Goal: Find specific page/section: Find specific page/section

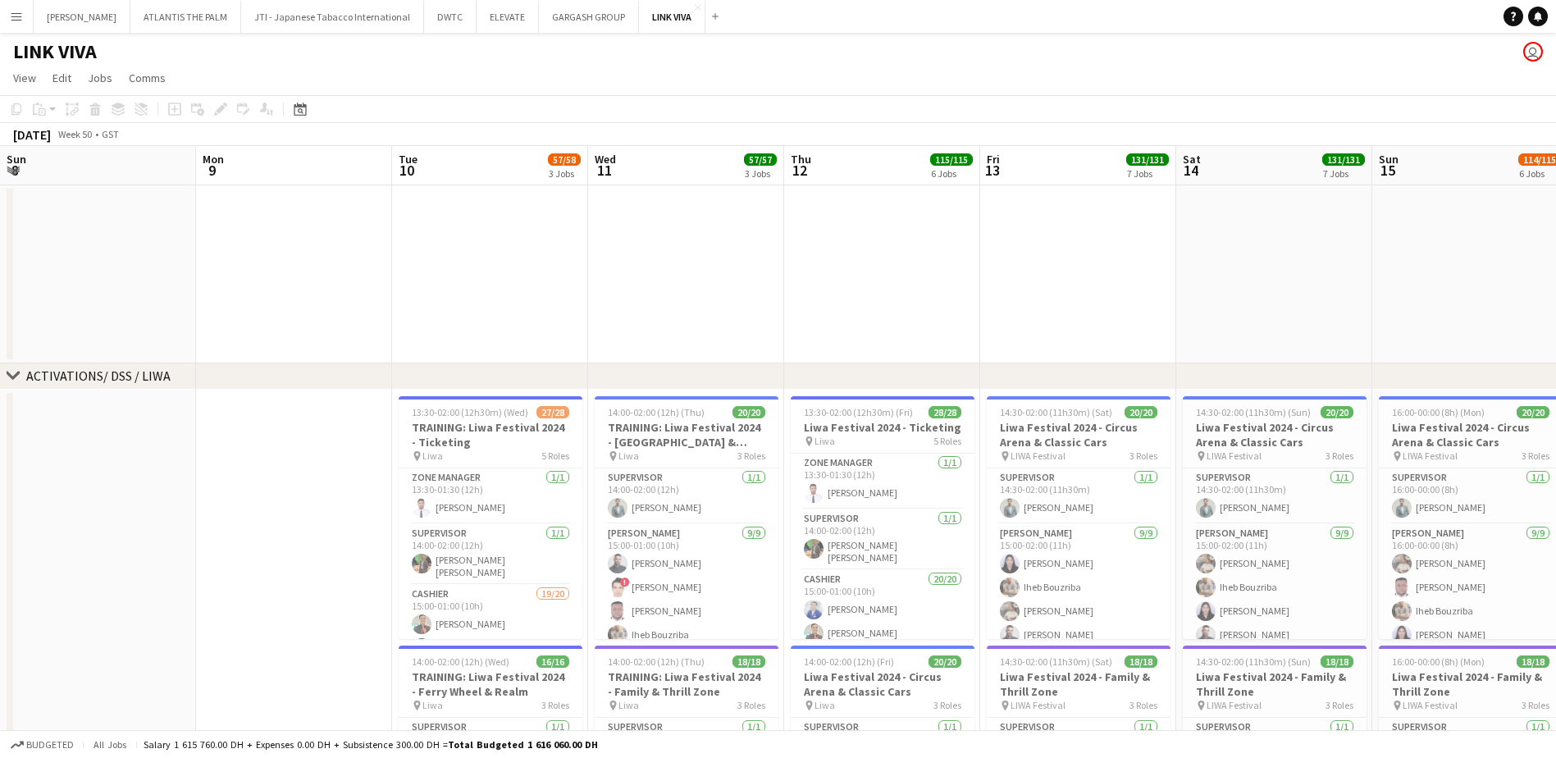
scroll to position [0, 564]
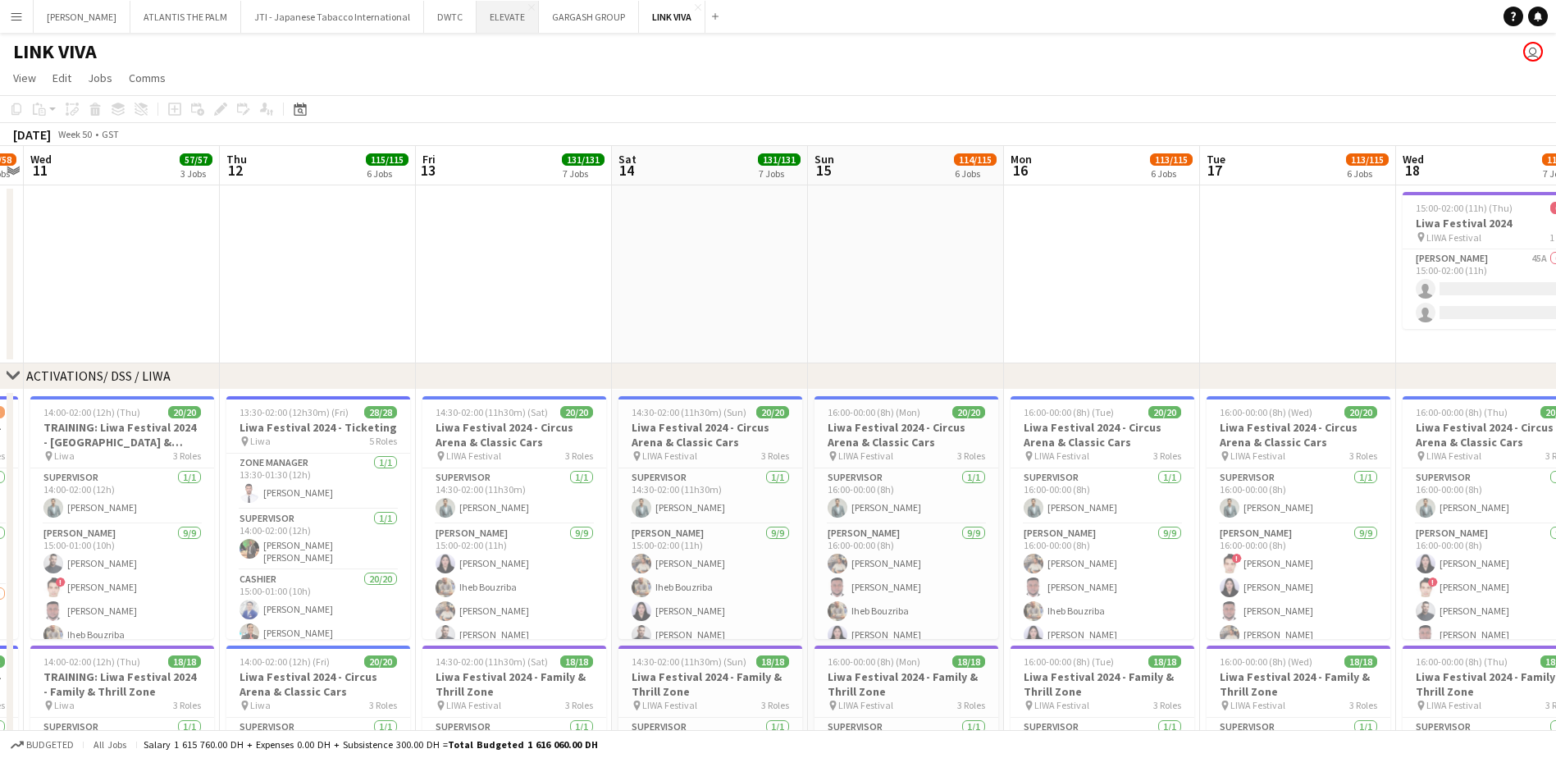
click at [477, 21] on button "ELEVATE Close" at bounding box center [508, 17] width 62 height 32
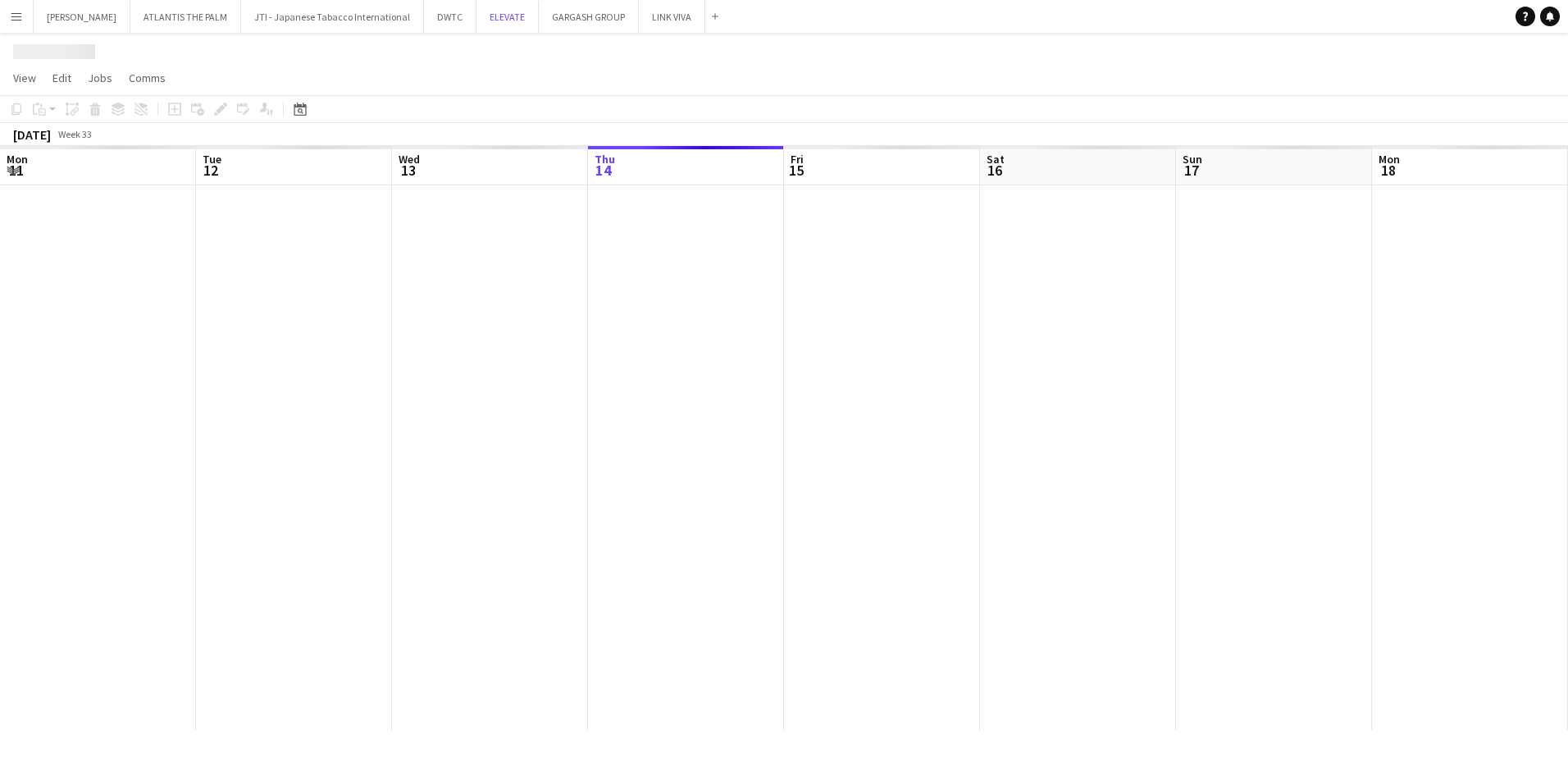
scroll to position [0, 392]
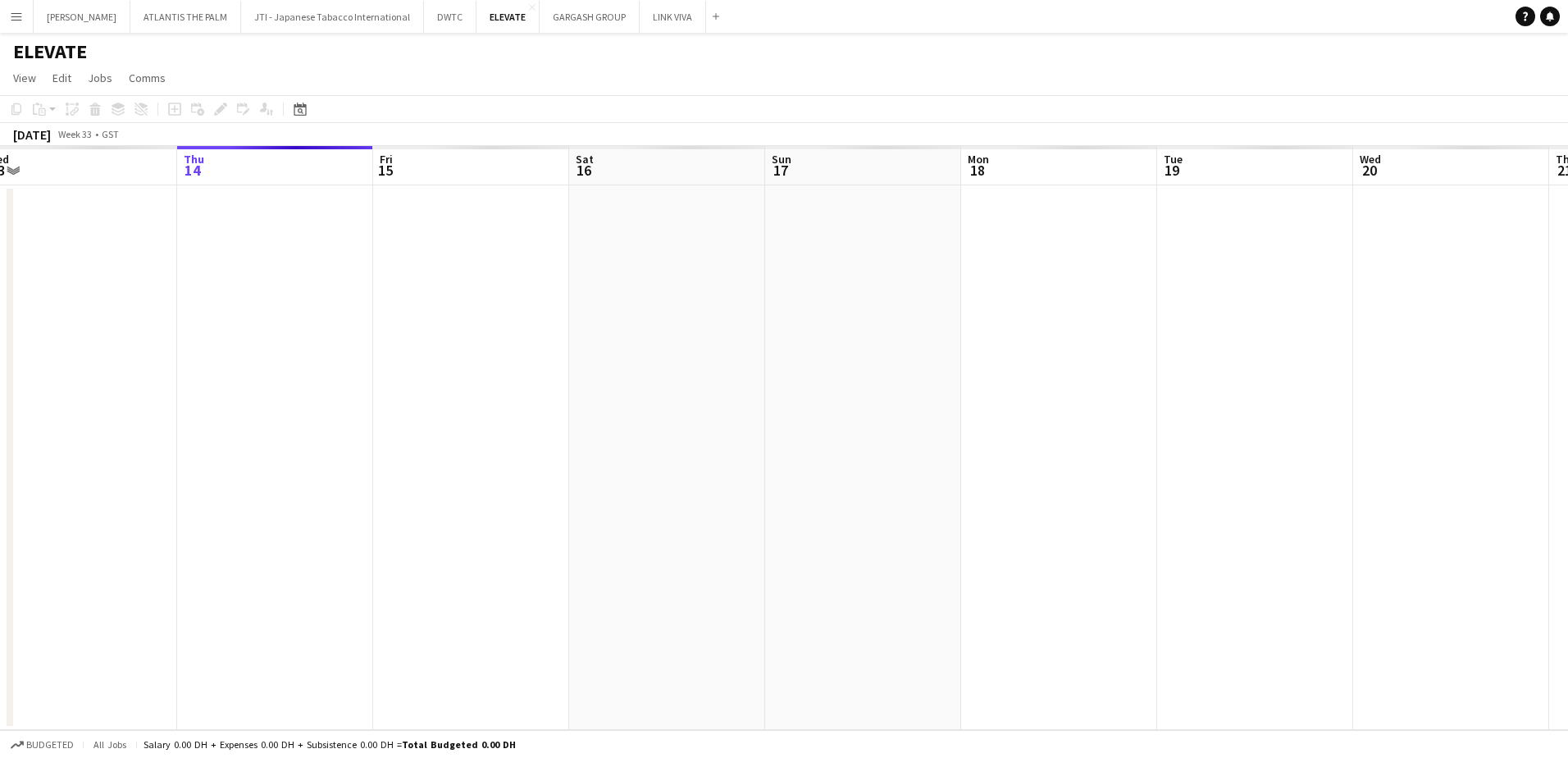
click at [706, 488] on div "Mon 11 Tue 12 Wed 13 Thu 14 Fri 15 Sat 16 Sun 17 Mon 18 Tue 19 Wed 20 Thu 21 Fr…" at bounding box center [784, 438] width 1568 height 584
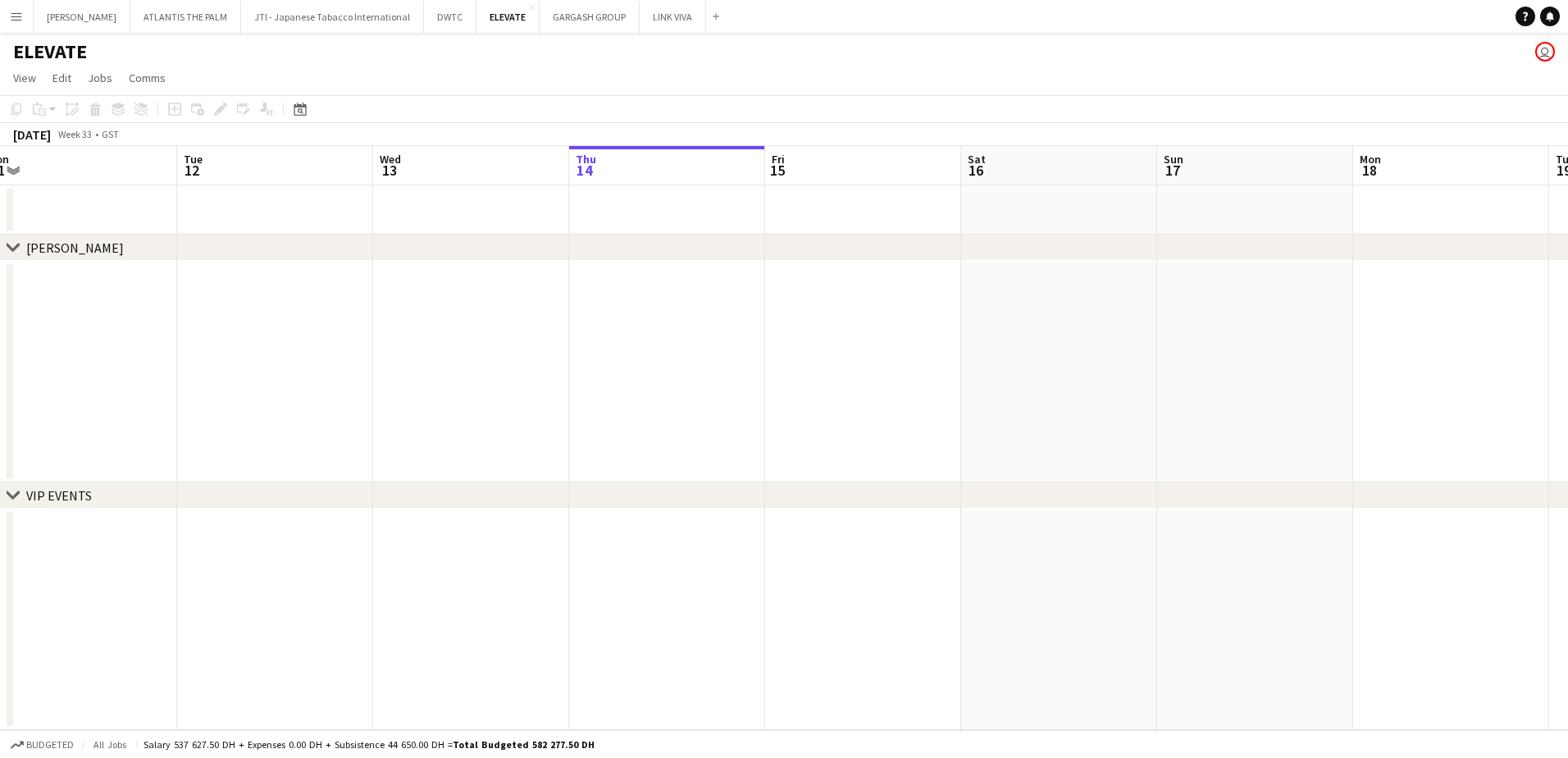
drag, startPoint x: 400, startPoint y: 492, endPoint x: 555, endPoint y: 490, distance: 155.0
click at [747, 492] on div "chevron-right VIP EVENTS" at bounding box center [784, 495] width 1568 height 26
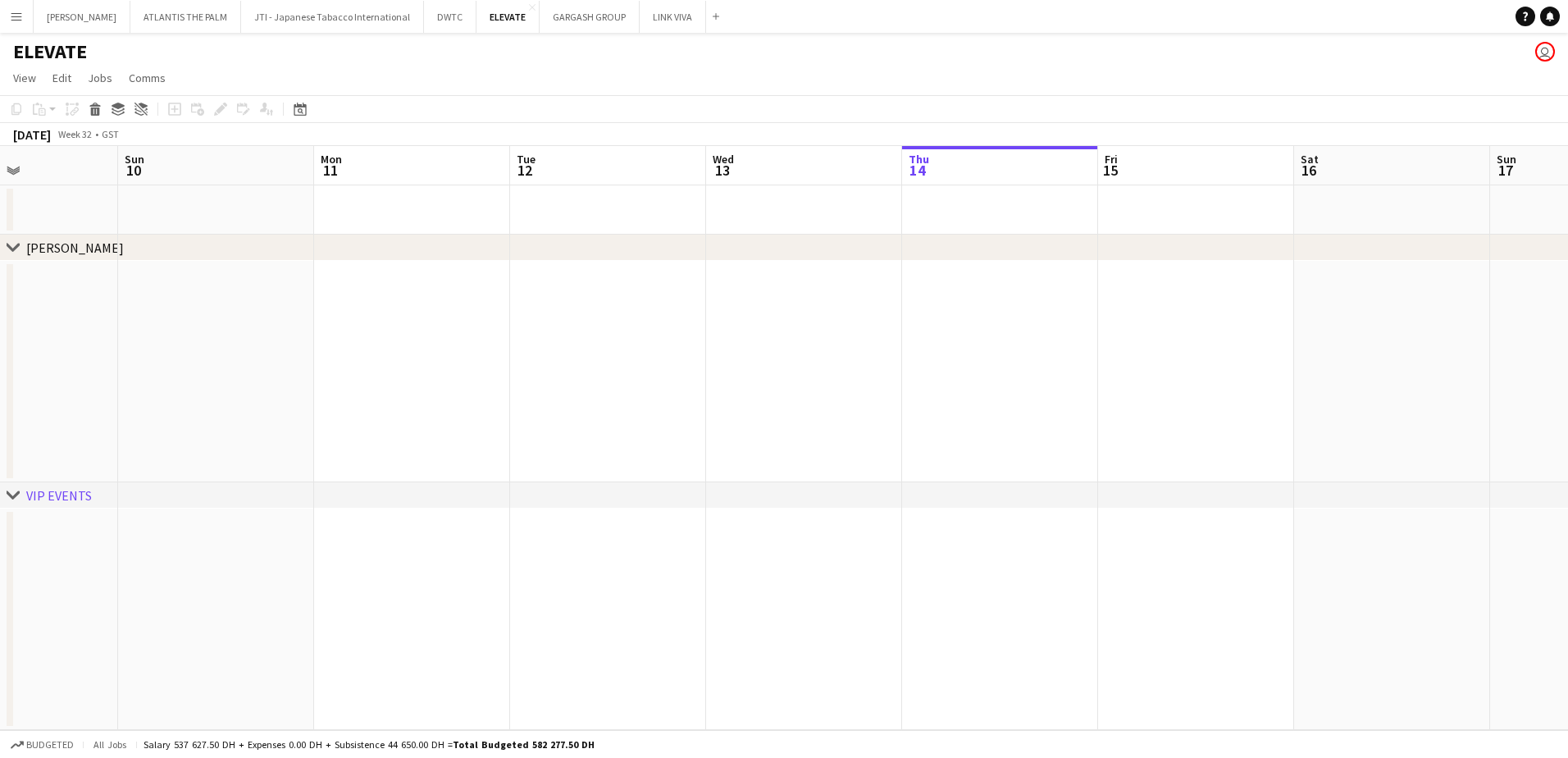
drag, startPoint x: 285, startPoint y: 359, endPoint x: 354, endPoint y: 373, distance: 70.4
click at [846, 375] on app-calendar-viewport "Thu 7 Fri 8 Sat 9 Sun 10 Mon 11 Tue 12 Wed 13 Thu 14 Fri 15 Sat 16 Sun 17 Mon 1…" at bounding box center [784, 438] width 1568 height 584
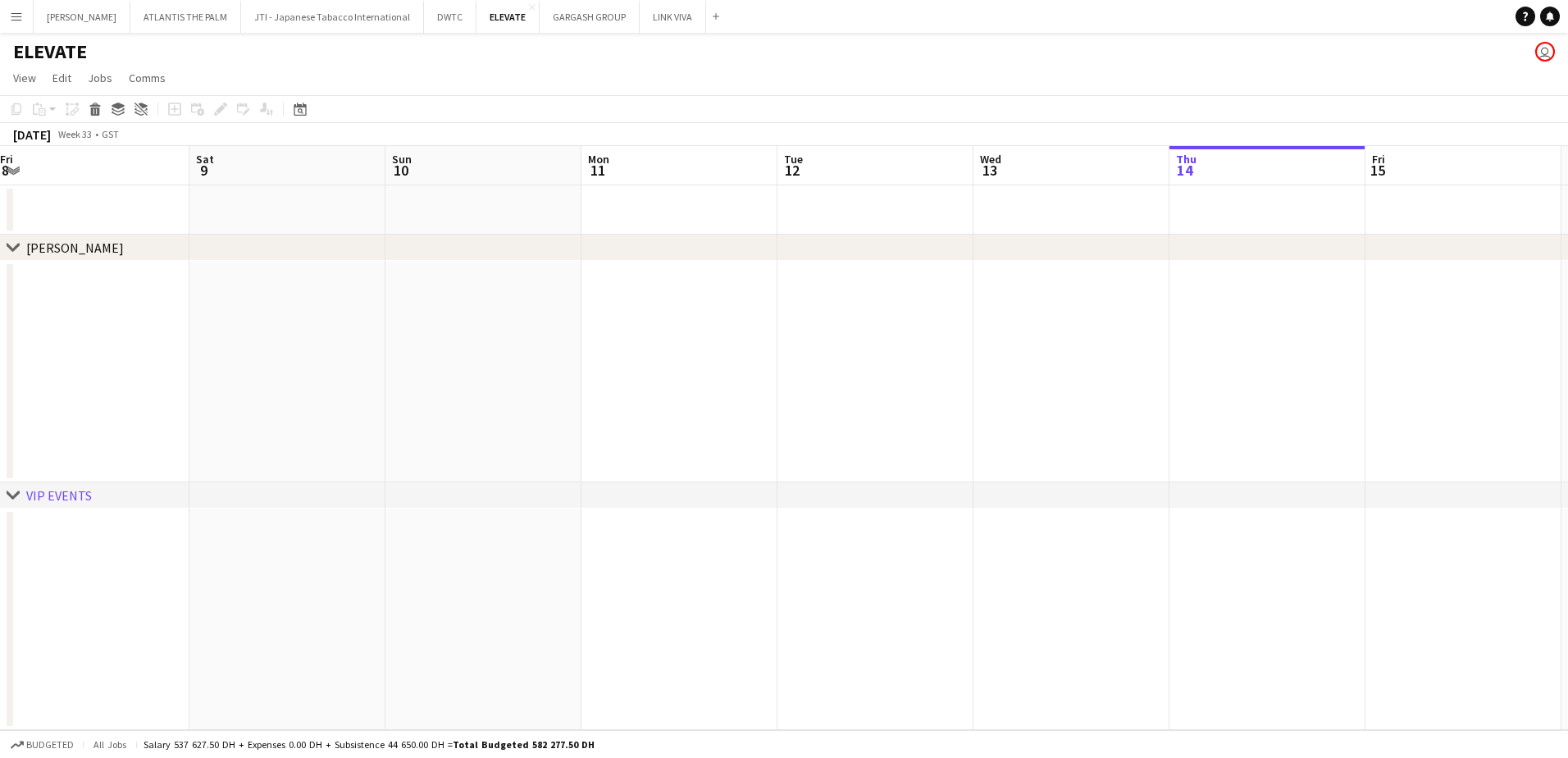
drag, startPoint x: 381, startPoint y: 377, endPoint x: 770, endPoint y: 377, distance: 389.0
click at [792, 377] on app-calendar-viewport "Wed 6 Thu 7 Fri 8 Sat 9 Sun 10 Mon 11 Tue 12 Wed 13 Thu 14 Fri 15 Sat 16 Sun 17…" at bounding box center [784, 438] width 1568 height 584
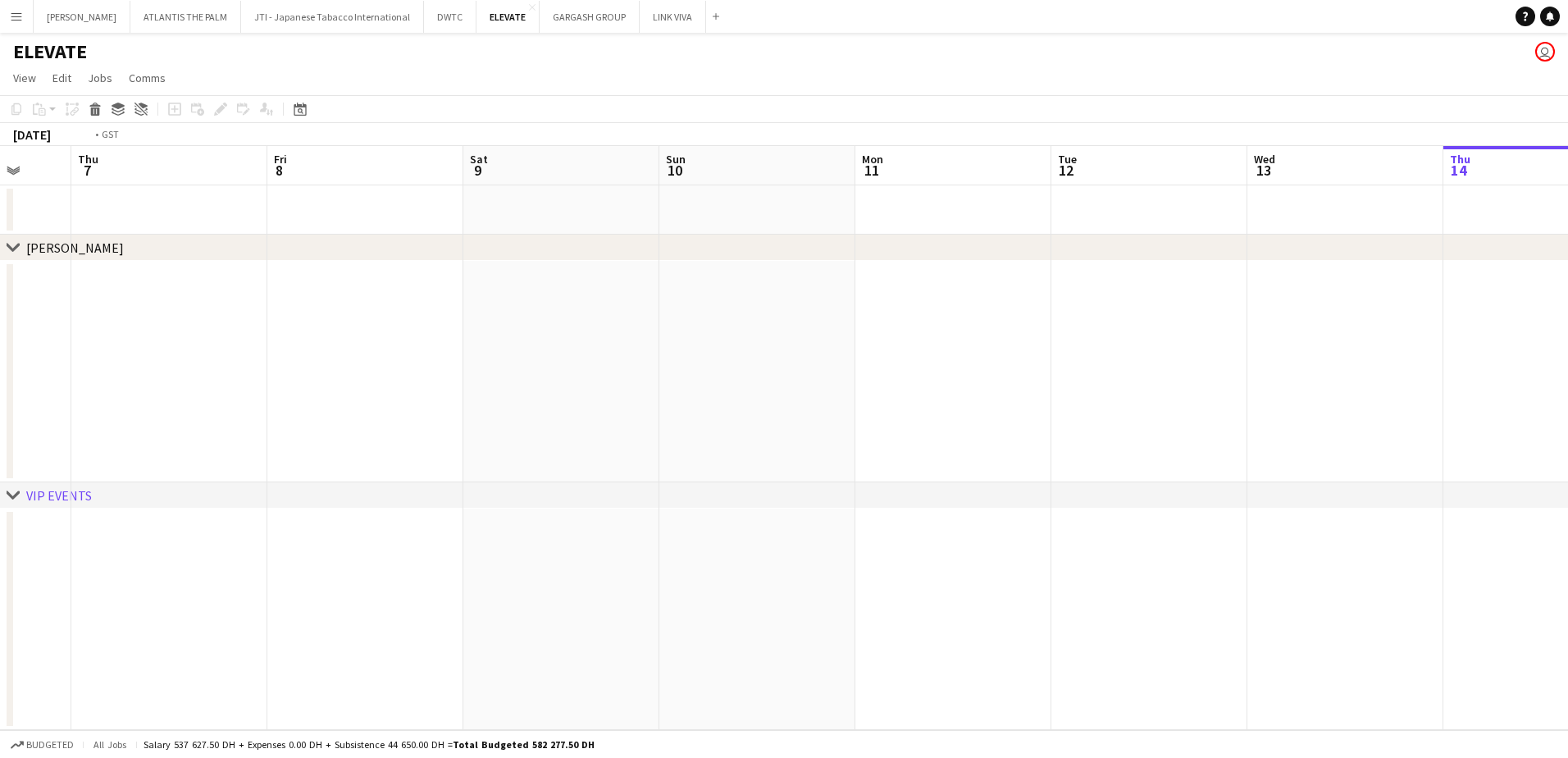
click at [801, 387] on app-calendar-viewport "Mon 4 Tue 5 Wed 6 Thu 7 Fri 8 Sat 9 Sun 10 Mon 11 Tue 12 Wed 13 Thu 14 Fri 15 S…" at bounding box center [784, 438] width 1568 height 584
drag, startPoint x: 374, startPoint y: 391, endPoint x: 763, endPoint y: 400, distance: 389.1
click at [933, 400] on app-calendar-viewport "Tue 29 Wed 30 Thu 31 Fri 1 Sat 2 Sun 3 Mon 4 Tue 5 Wed 6 Thu 7 Fri 8 Sat 9 Sun …" at bounding box center [784, 438] width 1568 height 584
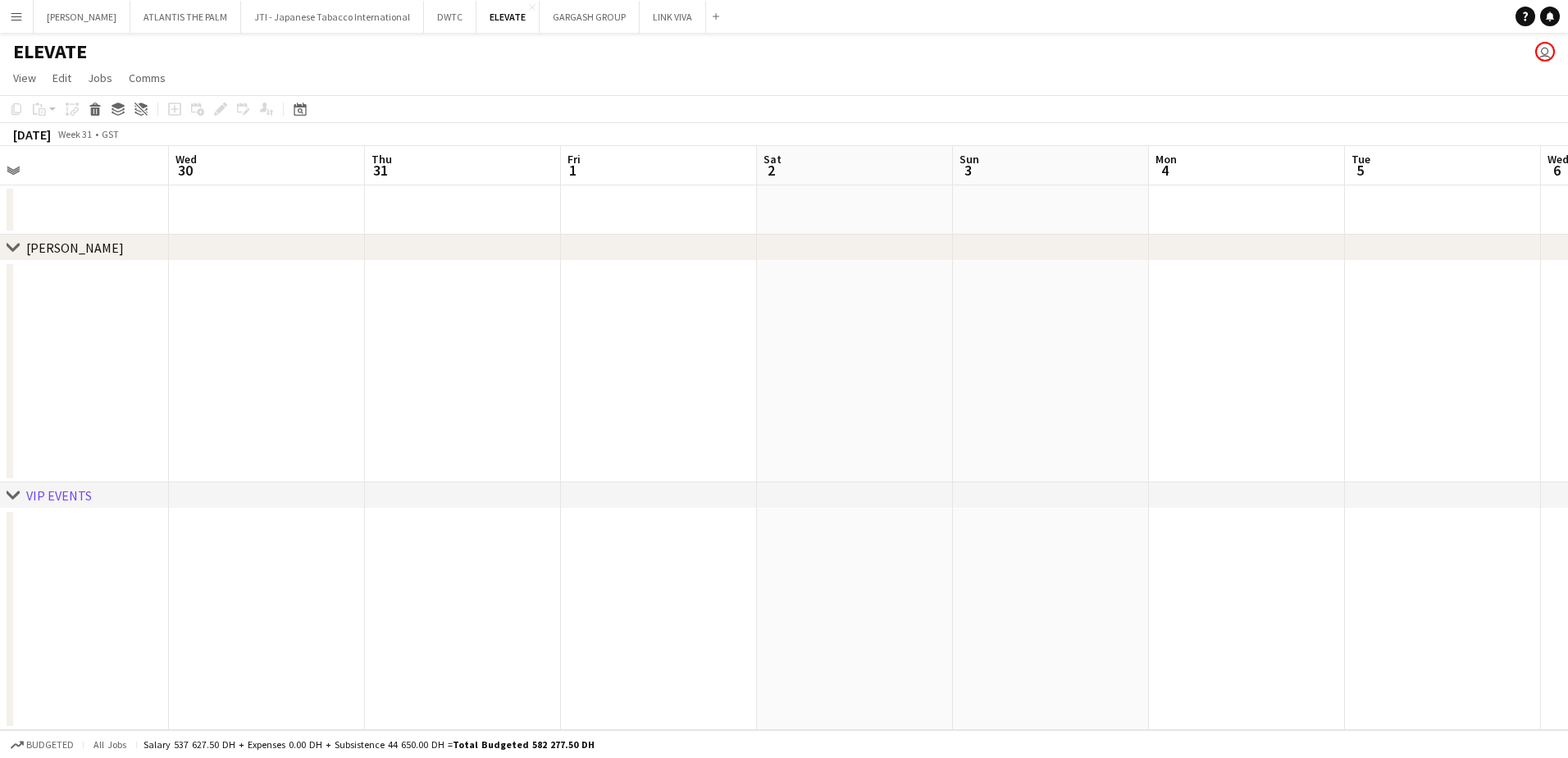
drag, startPoint x: 621, startPoint y: 388, endPoint x: 740, endPoint y: 375, distance: 119.7
click at [860, 388] on app-calendar-viewport "Sun 27 Mon 28 Tue 29 Wed 30 Thu 31 Fri 1 Sat 2 Sun 3 Mon 4 Tue 5 Wed 6 Thu 7 Fr…" at bounding box center [784, 438] width 1568 height 584
drag, startPoint x: 530, startPoint y: 391, endPoint x: 555, endPoint y: 389, distance: 25.1
click at [866, 391] on app-calendar-viewport "Sat 26 Sun 27 Mon 28 Tue 29 Wed 30 Thu 31 Fri 1 Sat 2 Sun 3 Mon 4 Tue 5 Wed 6 T…" at bounding box center [784, 438] width 1568 height 584
drag, startPoint x: 435, startPoint y: 389, endPoint x: 582, endPoint y: 408, distance: 148.2
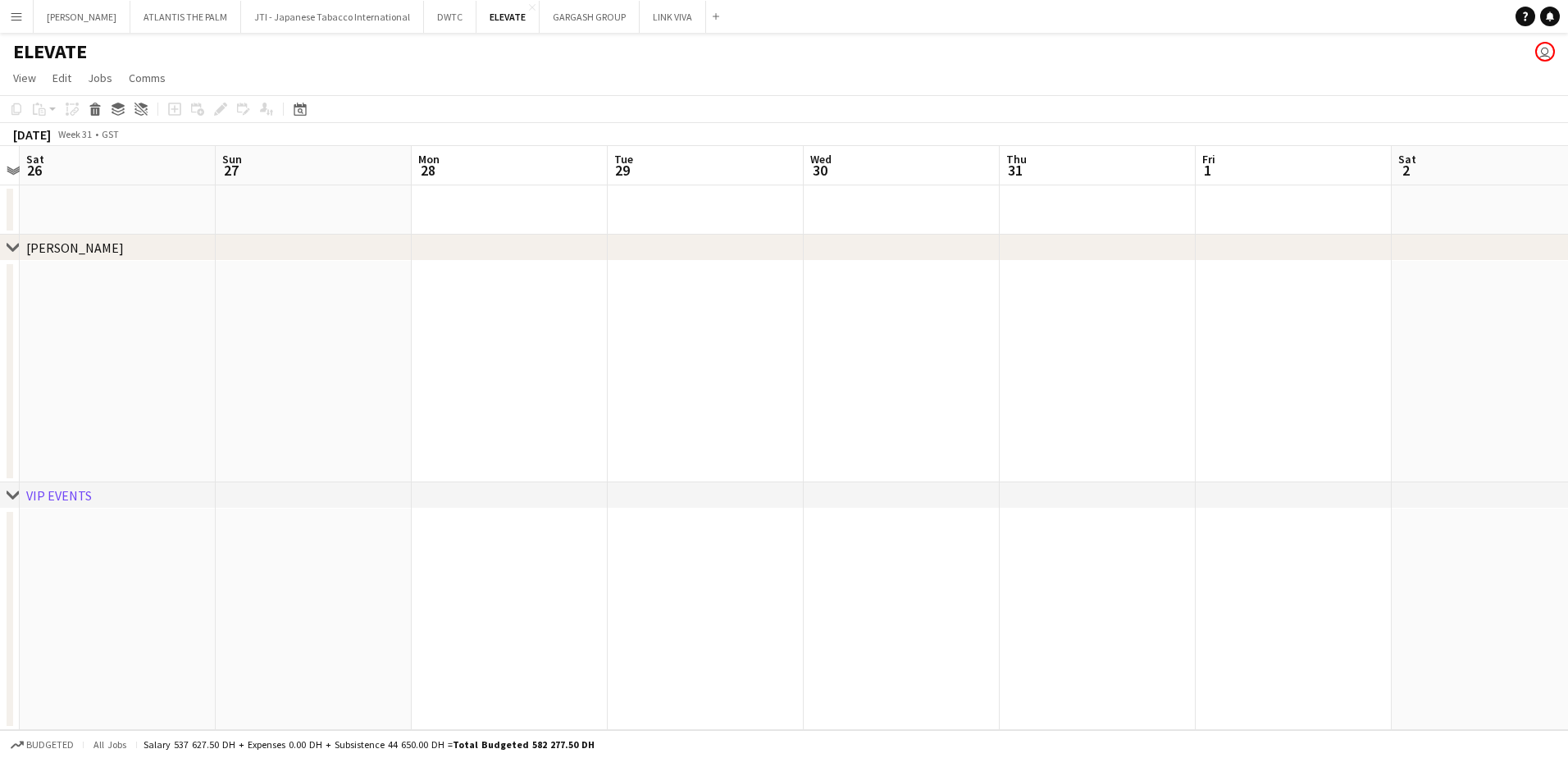
click at [912, 412] on app-calendar-viewport "Thu 24 Fri 25 Sat 26 Sun 27 Mon 28 Tue 29 Wed 30 Thu 31 Fri 1 Sat 2 Sun 3 Mon 4…" at bounding box center [784, 438] width 1568 height 584
drag, startPoint x: 922, startPoint y: 428, endPoint x: 834, endPoint y: 409, distance: 90.0
click at [917, 428] on app-calendar-viewport "Tue 22 Wed 23 Thu 24 Fri 25 Sat 26 Sun 27 Mon 28 Tue 29 Wed 30 Thu 31 Fri 1 Sat…" at bounding box center [784, 438] width 1568 height 584
drag, startPoint x: 601, startPoint y: 397, endPoint x: 999, endPoint y: 440, distance: 400.3
click at [1044, 440] on app-calendar-viewport "Sat 19 Sun 20 Mon 21 Tue 22 Wed 23 Thu 24 Fri 25 Sat 26 Sun 27 Mon 28 Tue 29 We…" at bounding box center [784, 438] width 1568 height 584
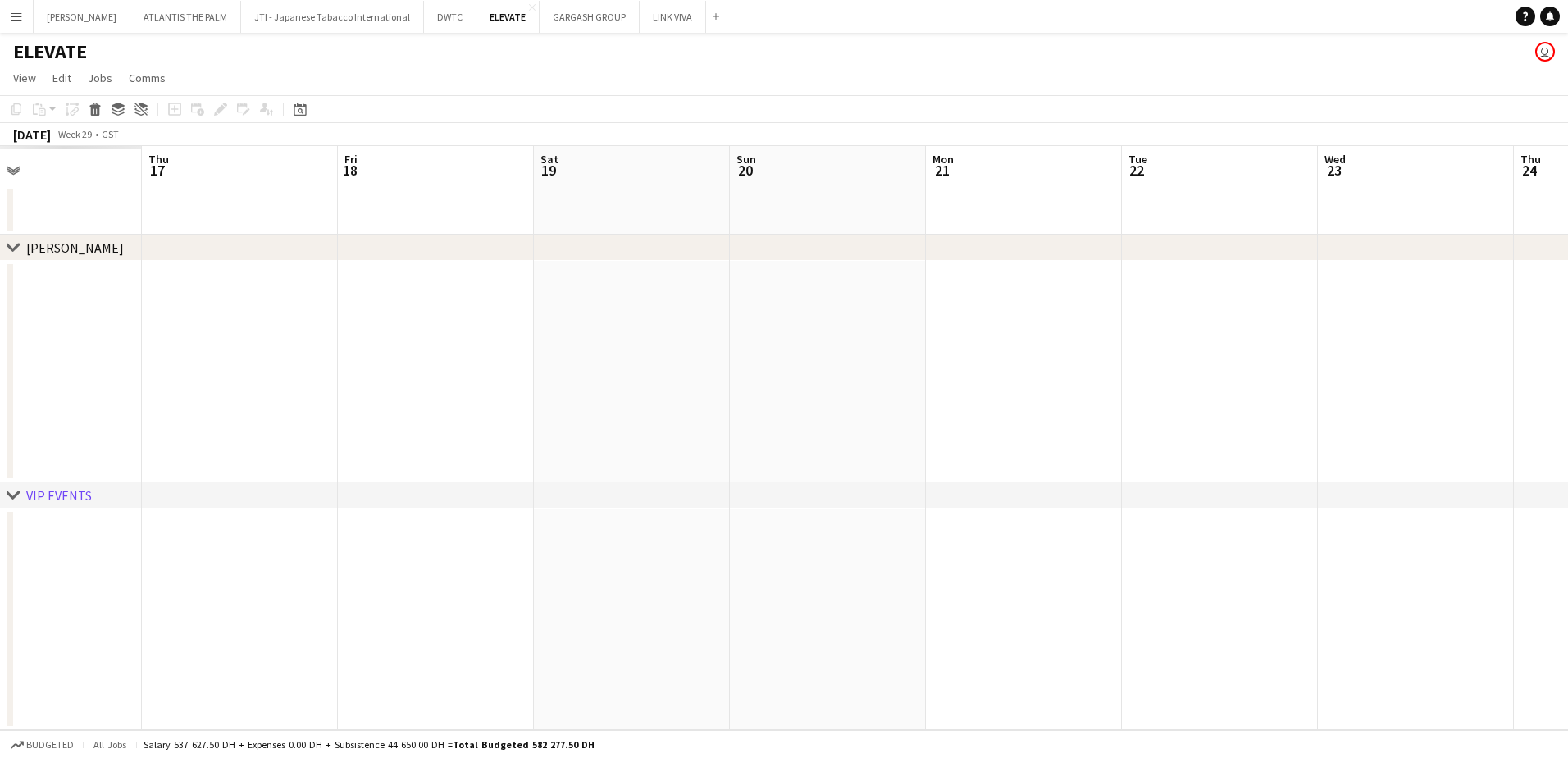
drag, startPoint x: 441, startPoint y: 441, endPoint x: 999, endPoint y: 441, distance: 558.0
click at [1024, 445] on app-calendar-viewport "Mon 14 Tue 15 Wed 16 Thu 17 Fri 18 Sat 19 Sun 20 Mon 21 Tue 22 Wed 23 Thu 24 Fr…" at bounding box center [784, 438] width 1568 height 584
drag, startPoint x: 605, startPoint y: 434, endPoint x: 767, endPoint y: 432, distance: 162.0
click at [1084, 436] on app-calendar-viewport "Mon 14 Tue 15 Wed 16 Thu 17 Fri 18 Sat 19 Sun 20 Mon 21 Tue 22 Wed 23 Thu 24 Fr…" at bounding box center [784, 438] width 1568 height 584
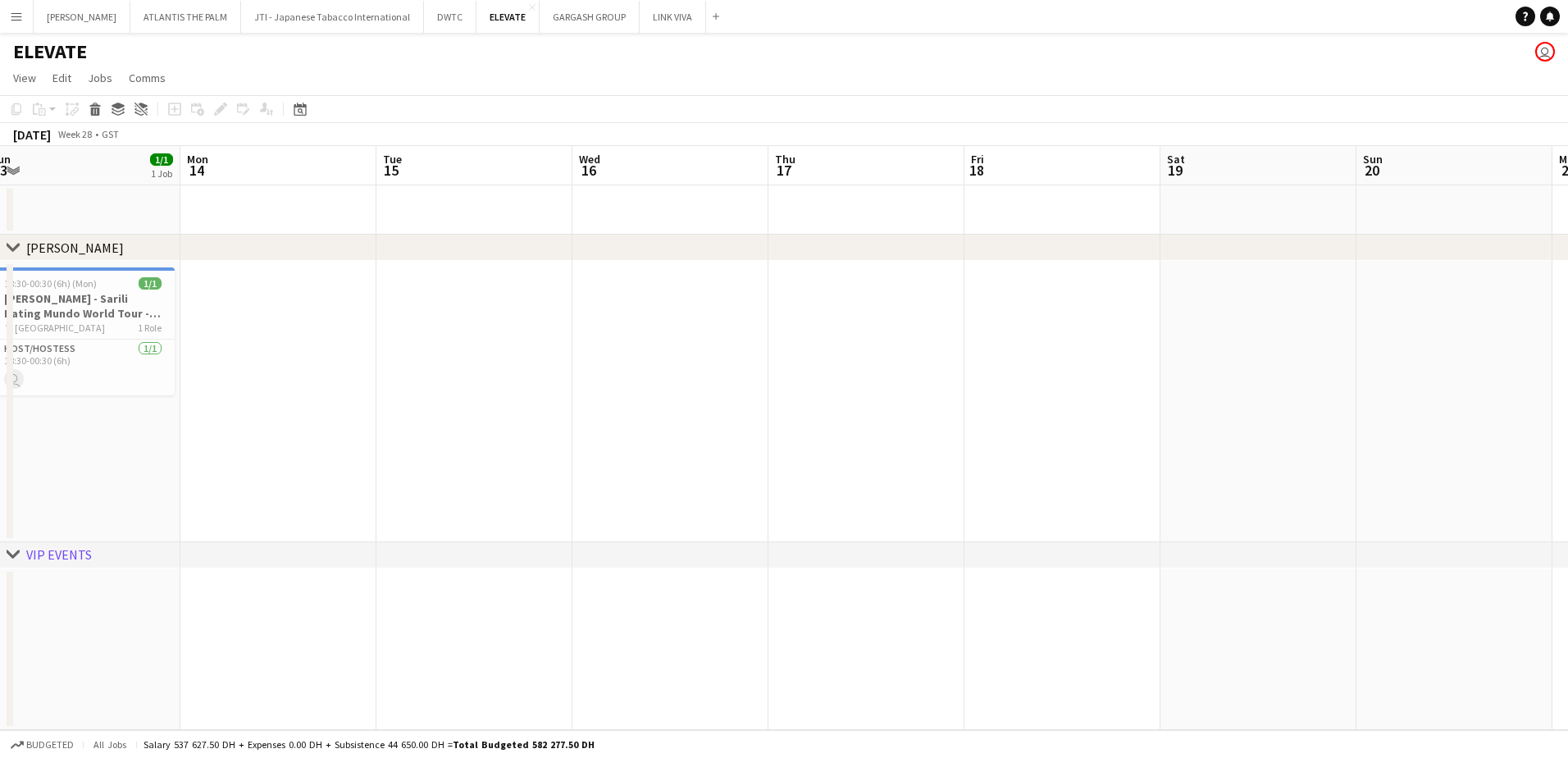
drag, startPoint x: 1003, startPoint y: 444, endPoint x: 763, endPoint y: 431, distance: 240.4
click at [1128, 444] on app-calendar-viewport "Fri 11 Sat 12 Sun 13 1/1 1 Job Mon 14 Tue 15 Wed 16 Thu 17 Fri 18 Sat 19 Sun 20…" at bounding box center [784, 438] width 1568 height 584
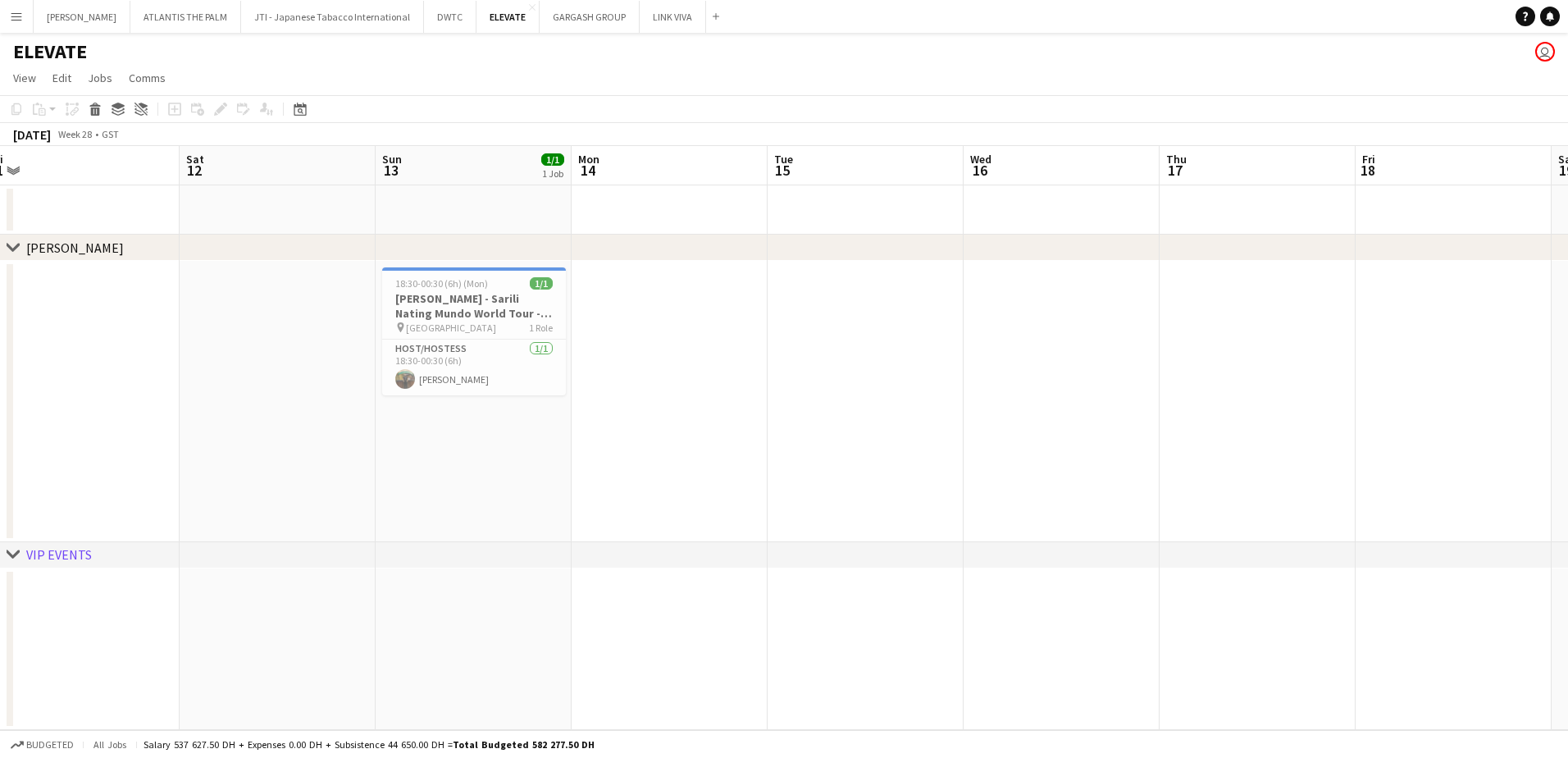
scroll to position [0, 498]
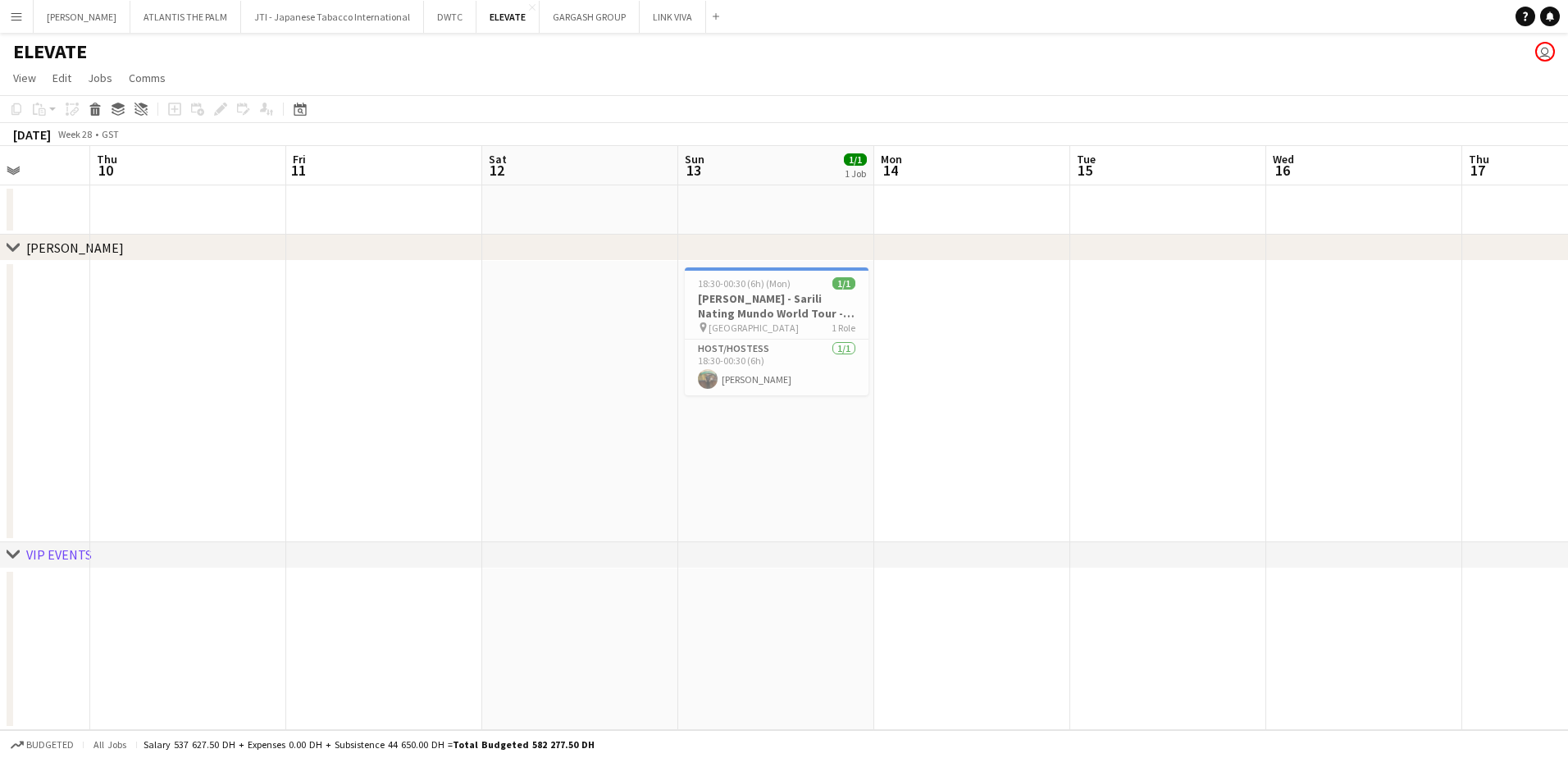
click at [828, 452] on app-calendar-viewport "Mon 7 Tue 8 Wed 9 Thu 10 Fri 11 Sat 12 Sun 13 1/1 1 Job Mon 14 Tue 15 Wed 16 Th…" at bounding box center [784, 438] width 1568 height 584
click at [529, 8] on app-icon "Close" at bounding box center [532, 7] width 7 height 7
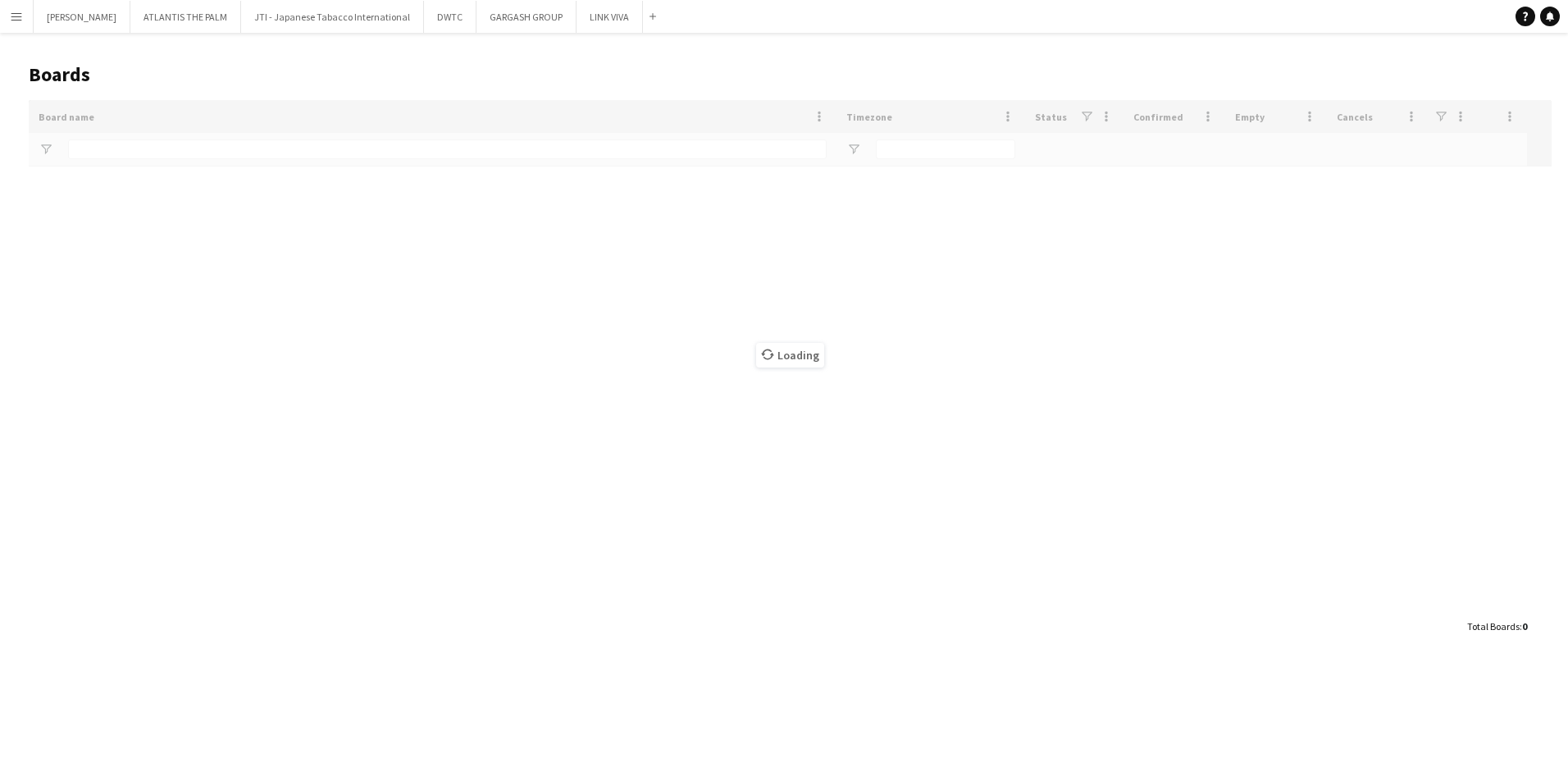
type input "*********"
